Goal: Transaction & Acquisition: Obtain resource

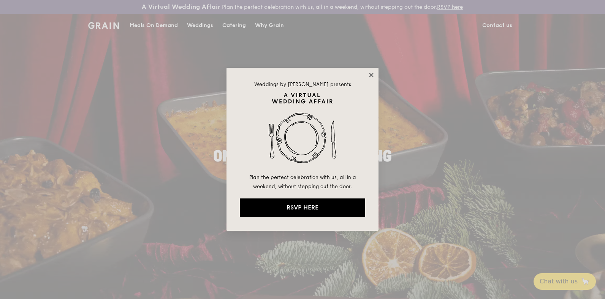
click at [372, 71] on icon at bounding box center [371, 74] width 7 height 7
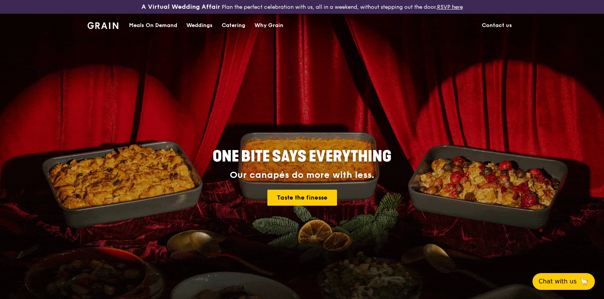
click at [172, 24] on div "Meals On Demand" at bounding box center [153, 25] width 48 height 23
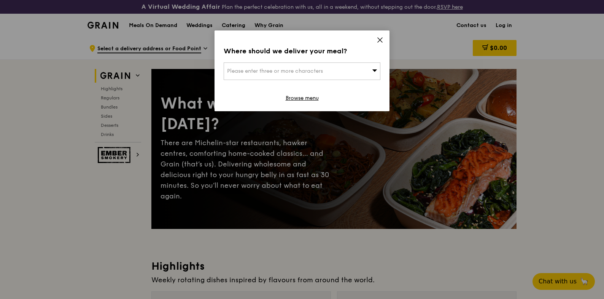
click at [378, 39] on icon at bounding box center [380, 40] width 7 height 7
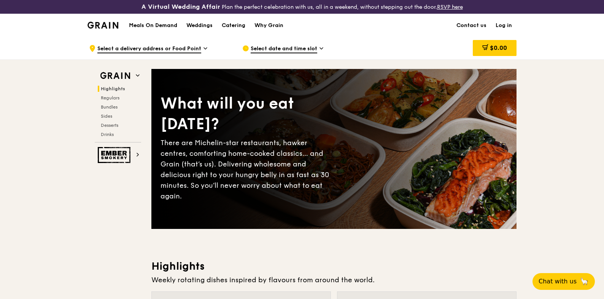
click at [156, 47] on span "Select a delivery address or Food Point" at bounding box center [149, 49] width 104 height 8
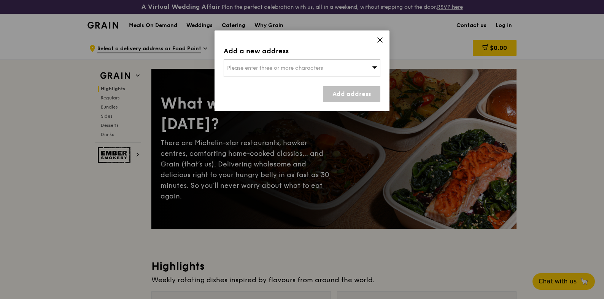
click at [382, 38] on icon at bounding box center [380, 40] width 7 height 7
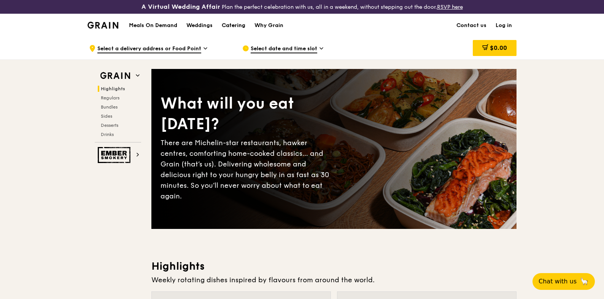
click at [241, 24] on div "Catering" at bounding box center [234, 25] width 24 height 23
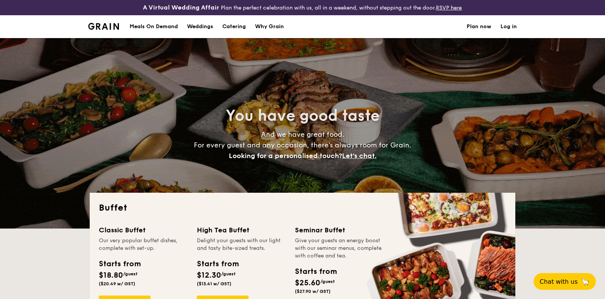
select select
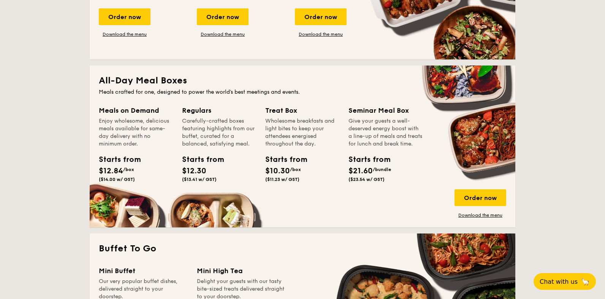
scroll to position [296, 0]
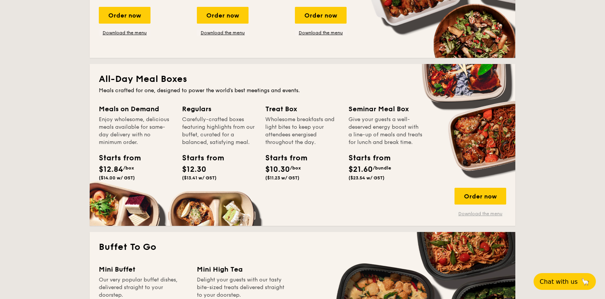
click at [482, 212] on link "Download the menu" at bounding box center [481, 213] width 52 height 6
